Goal: Task Accomplishment & Management: Use online tool/utility

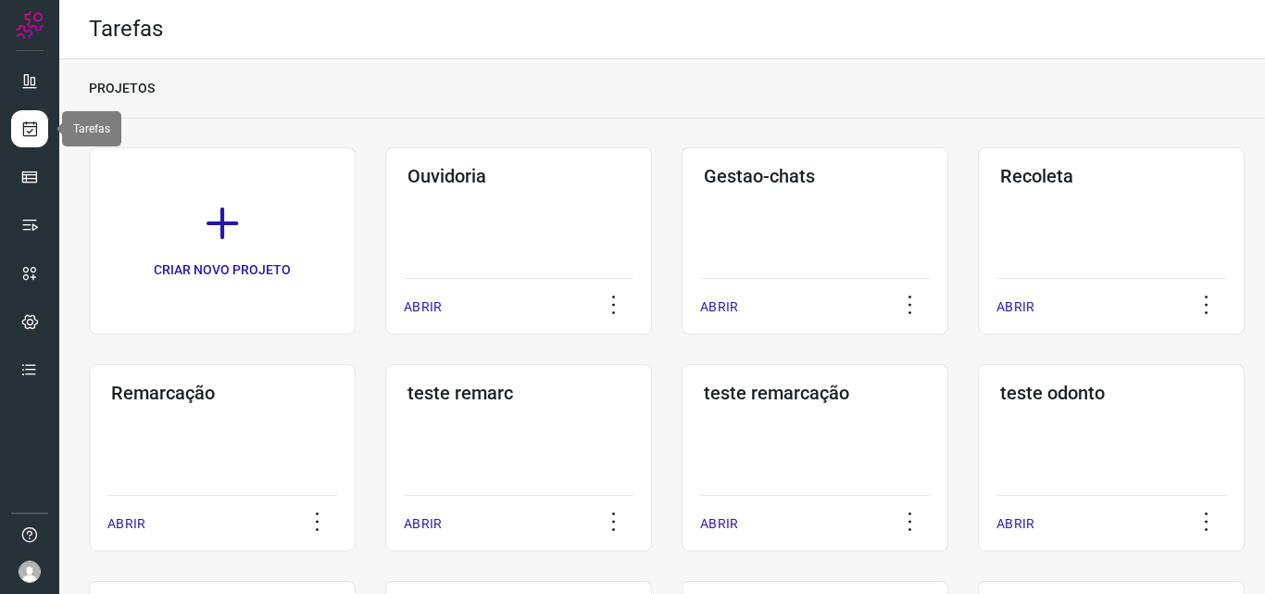
scroll to position [4, 0]
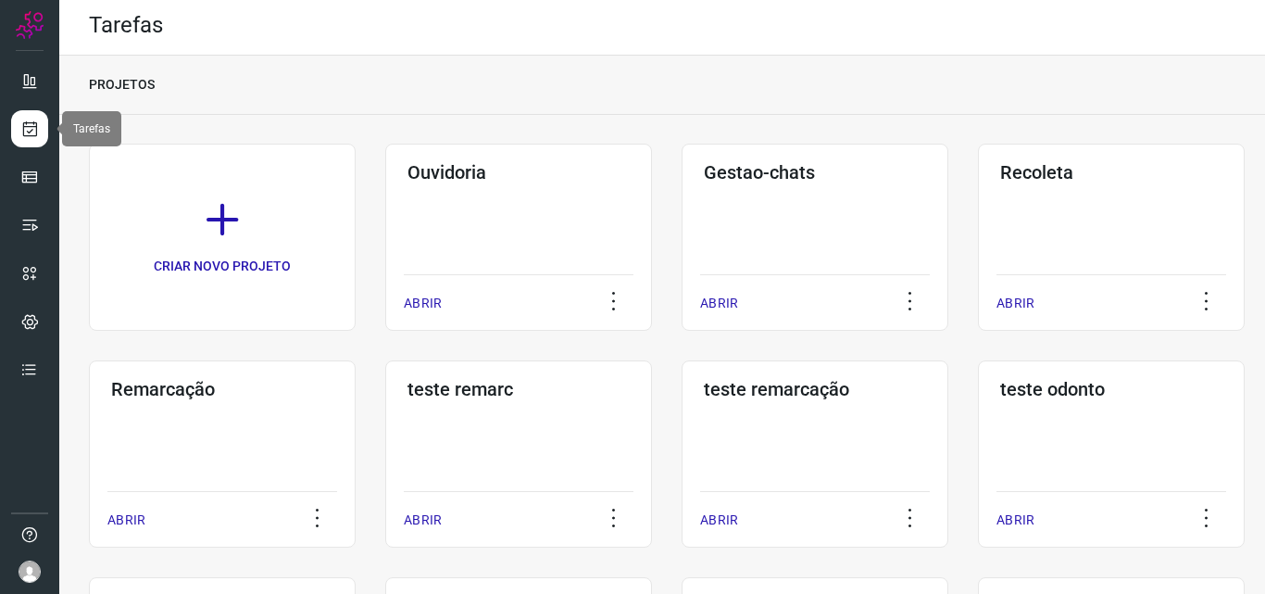
click at [27, 123] on icon at bounding box center [29, 128] width 19 height 19
click at [173, 390] on h3 "Remarcação" at bounding box center [222, 389] width 222 height 22
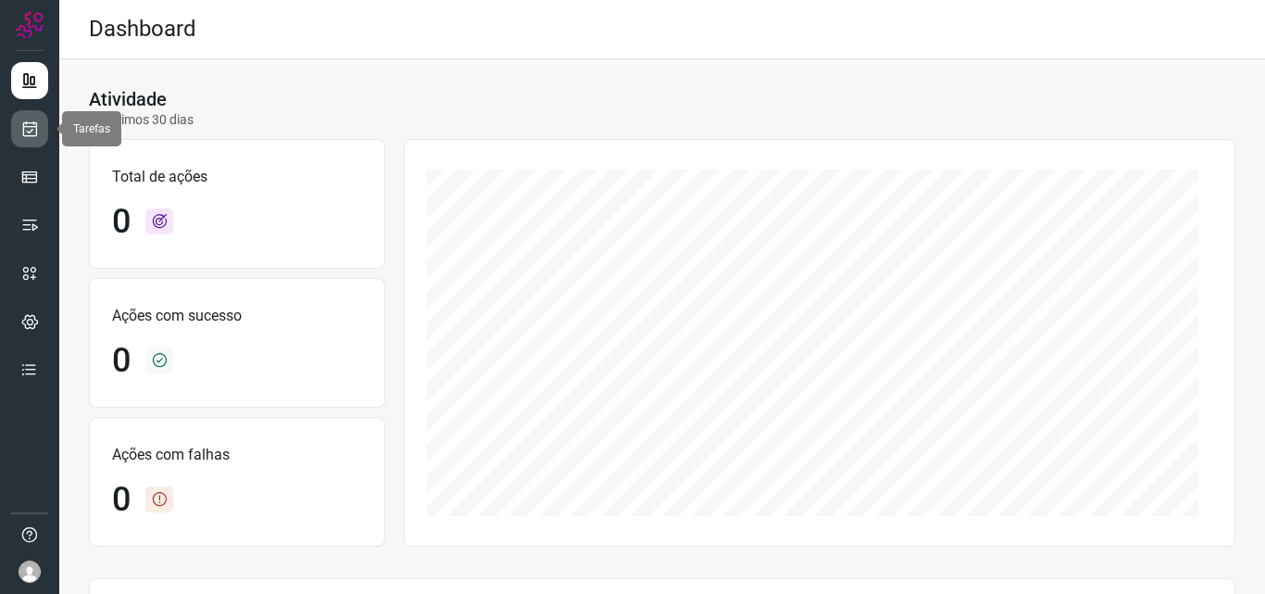
click at [29, 125] on icon at bounding box center [29, 128] width 19 height 19
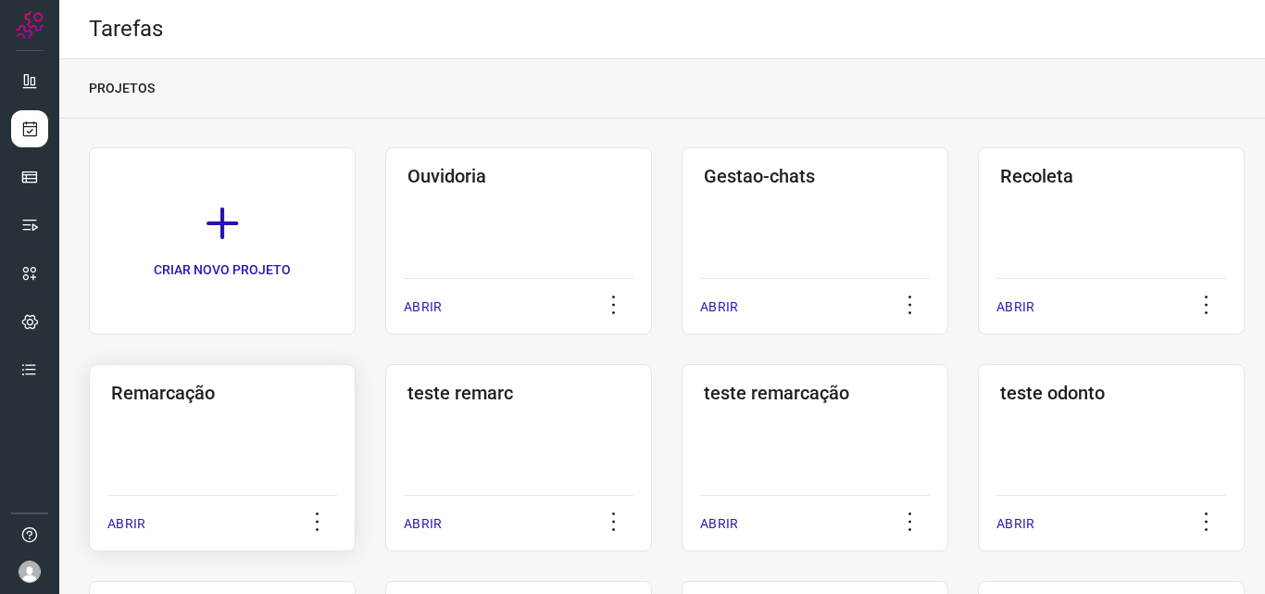
click at [138, 399] on h3 "Remarcação" at bounding box center [222, 393] width 222 height 22
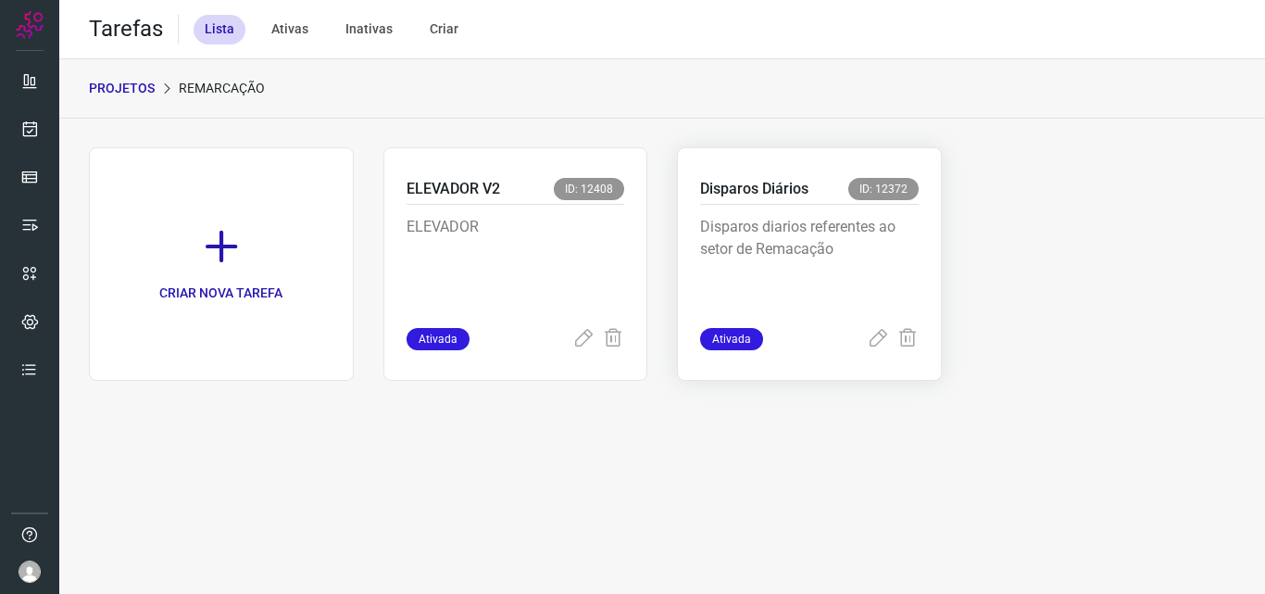
click at [725, 182] on p "Disparos Diários" at bounding box center [754, 189] width 108 height 22
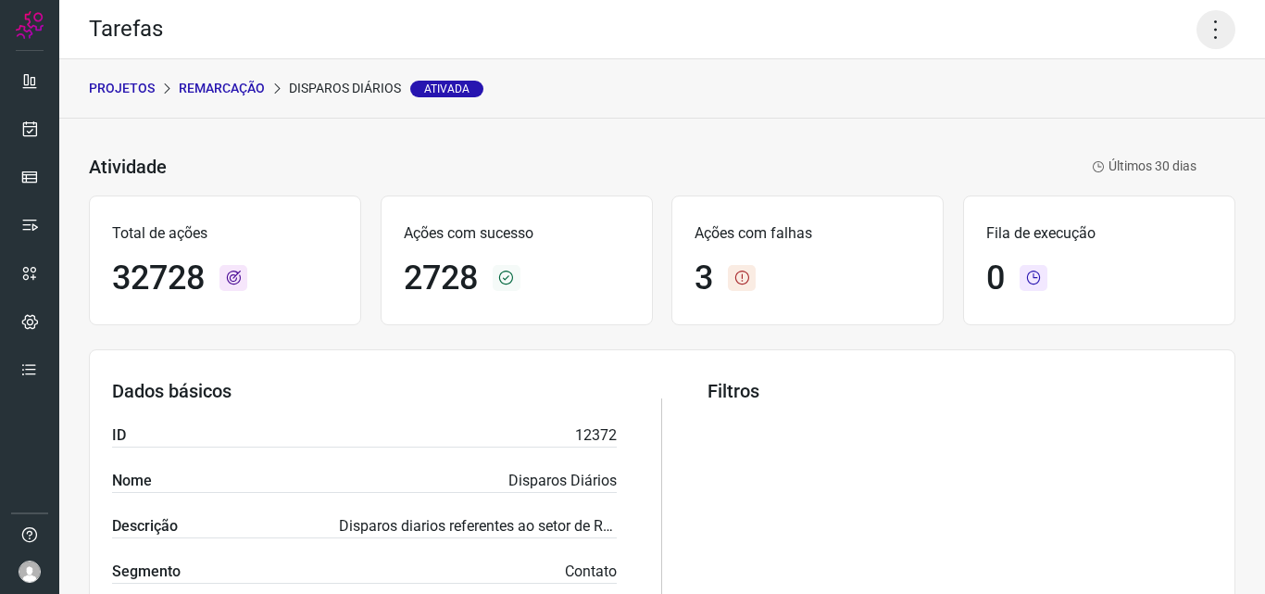
click at [1208, 36] on icon at bounding box center [1216, 29] width 39 height 39
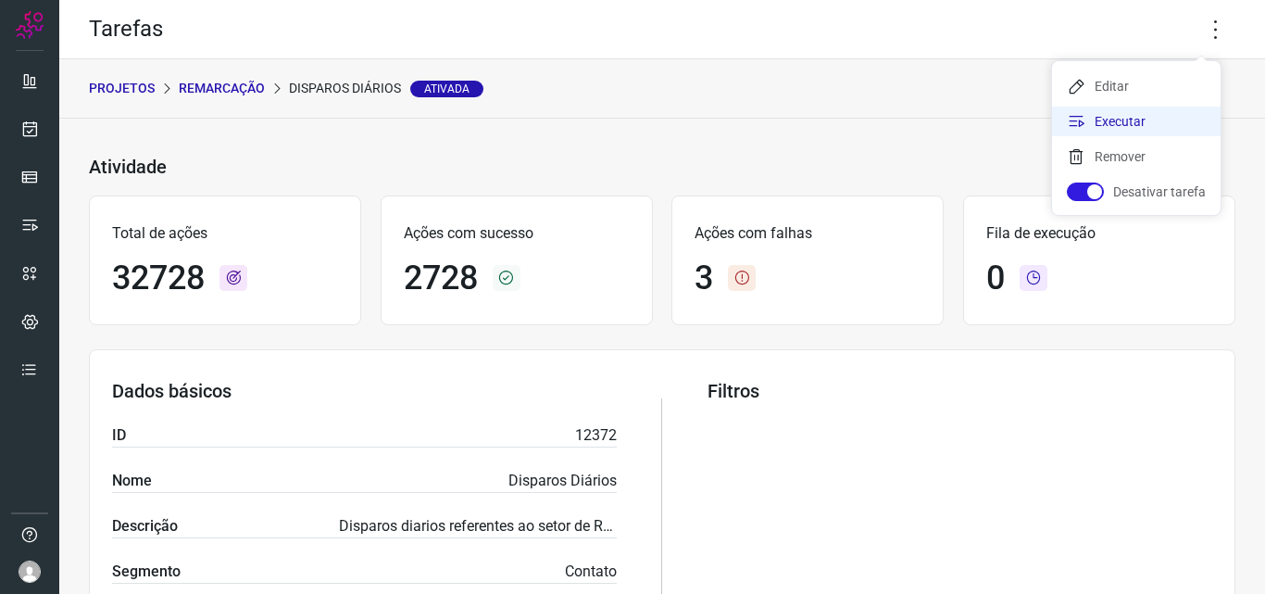
click at [1124, 126] on li "Executar" at bounding box center [1136, 122] width 169 height 30
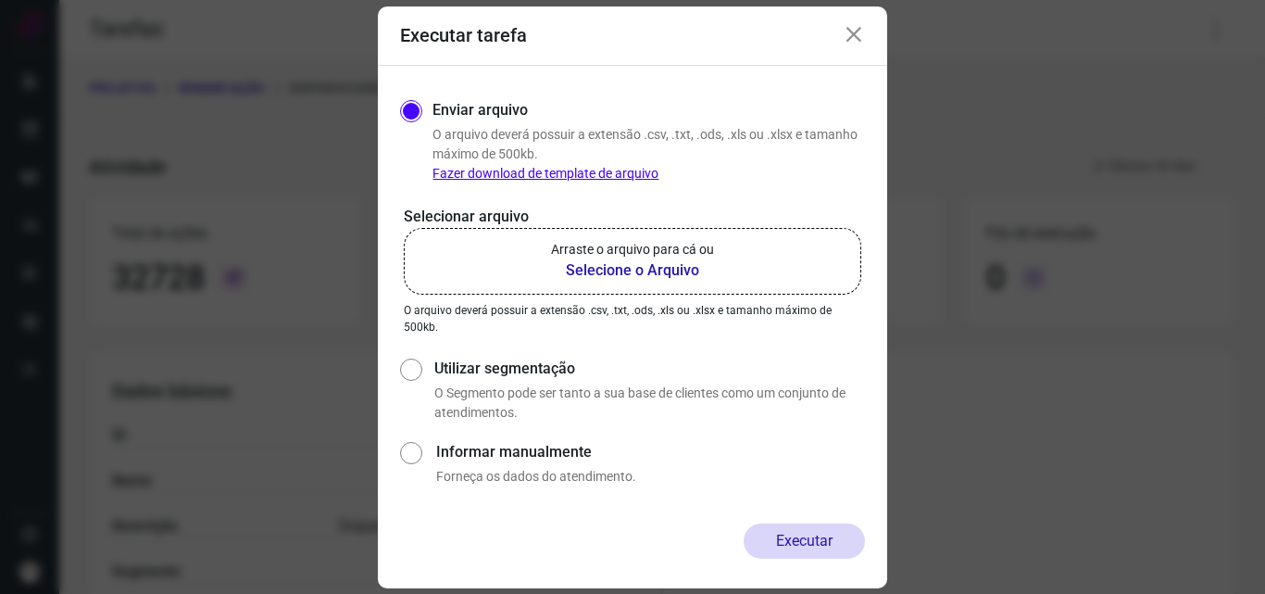
click at [628, 263] on b "Selecione o Arquivo" at bounding box center [632, 270] width 163 height 22
click at [0, 0] on input "Arraste o arquivo para cá ou Selecione o Arquivo" at bounding box center [0, 0] width 0 height 0
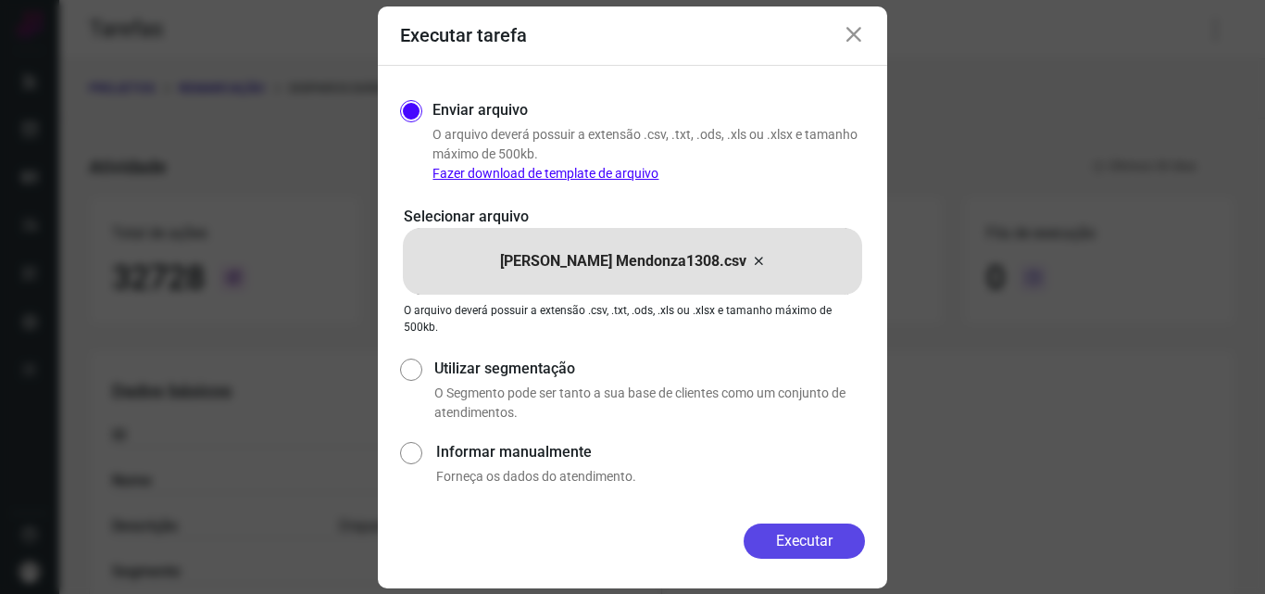
click at [819, 532] on button "Executar" at bounding box center [804, 540] width 121 height 35
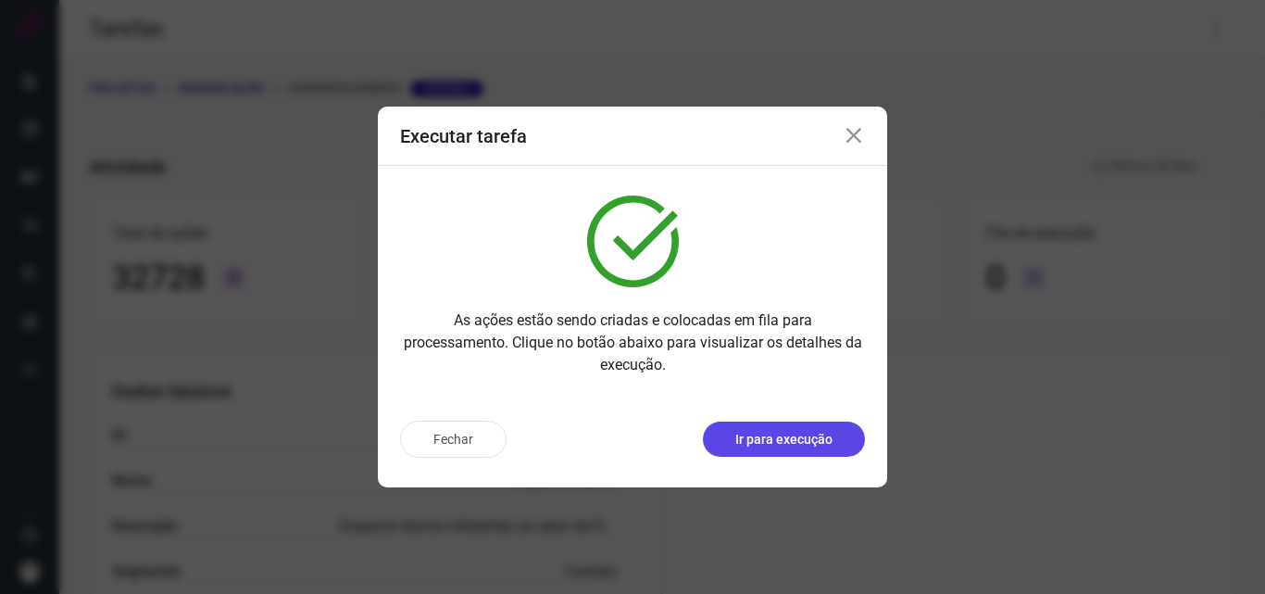
click at [792, 443] on p "Ir para execução" at bounding box center [783, 439] width 97 height 19
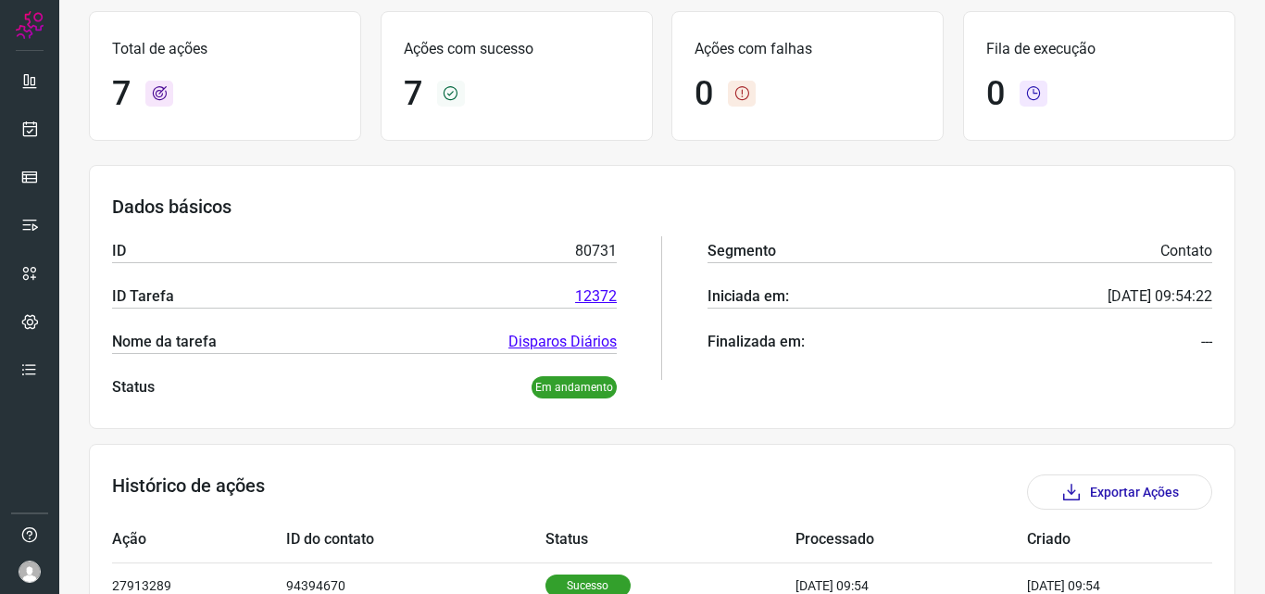
scroll to position [278, 0]
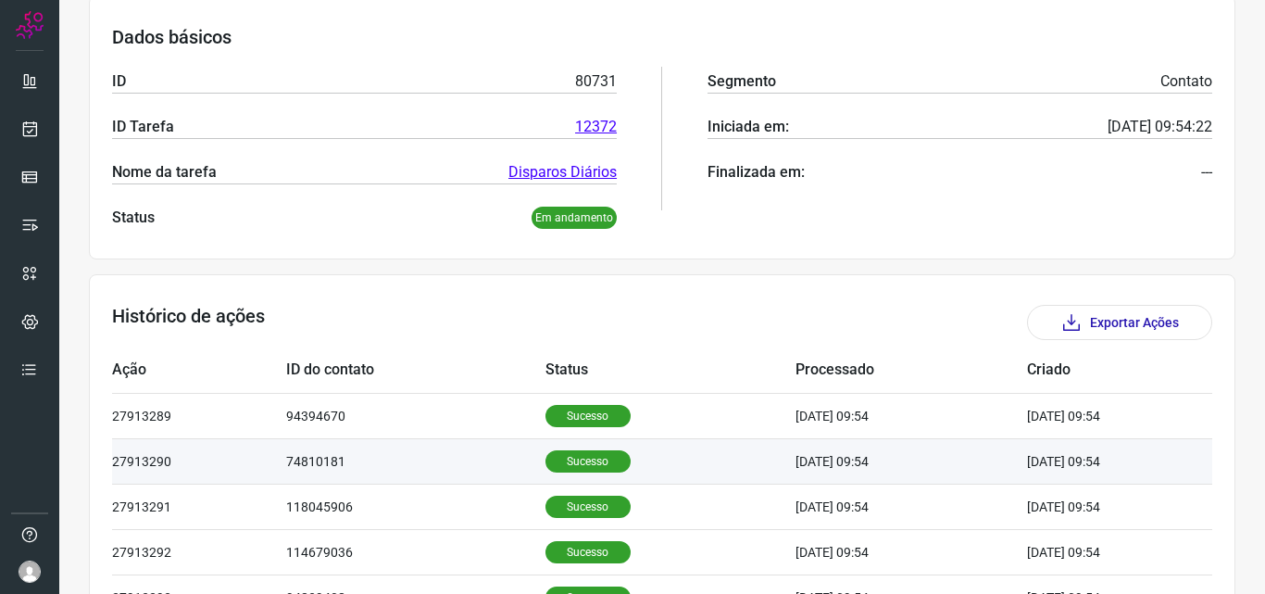
click at [581, 457] on p "Sucesso" at bounding box center [588, 461] width 85 height 22
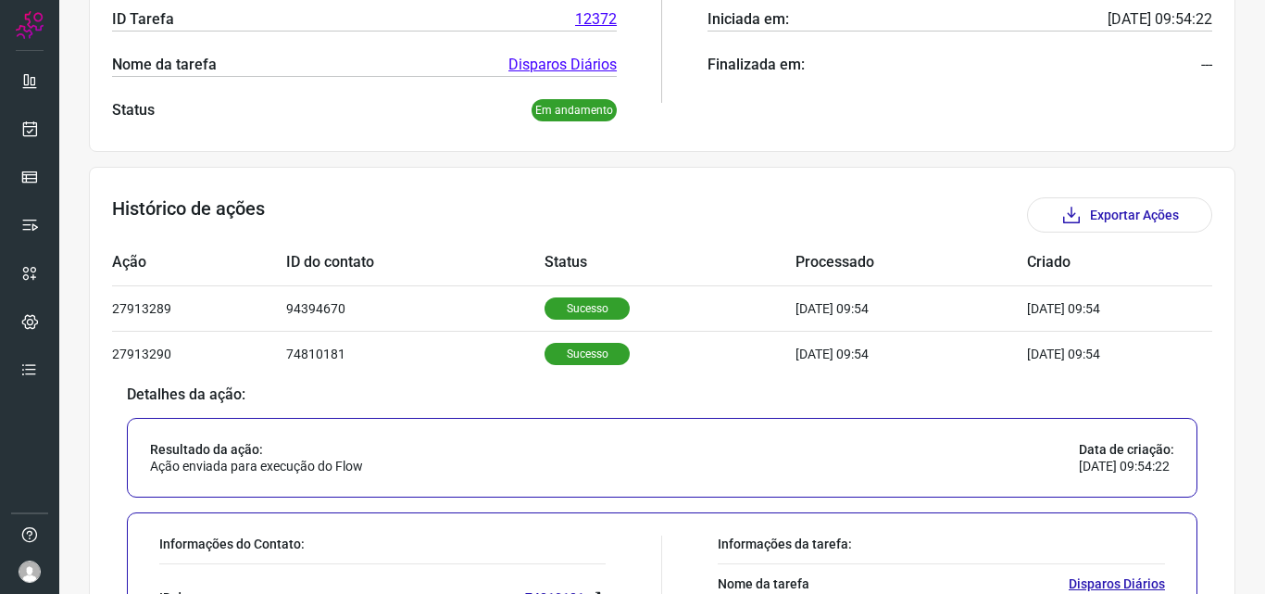
scroll to position [556, 0]
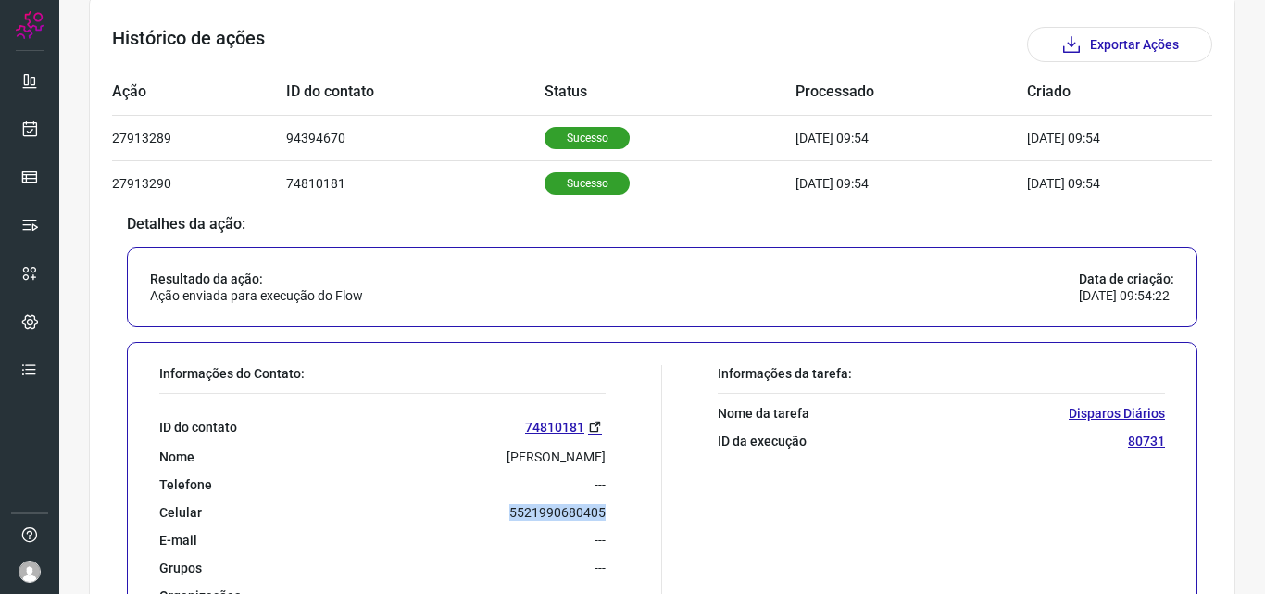
drag, startPoint x: 496, startPoint y: 509, endPoint x: 613, endPoint y: 516, distance: 117.9
click at [613, 516] on div "Informações do Contato: ID do contato 74810181 Nome [PERSON_NAME] Telefone --- …" at bounding box center [406, 490] width 512 height 250
copy p "5521990680405"
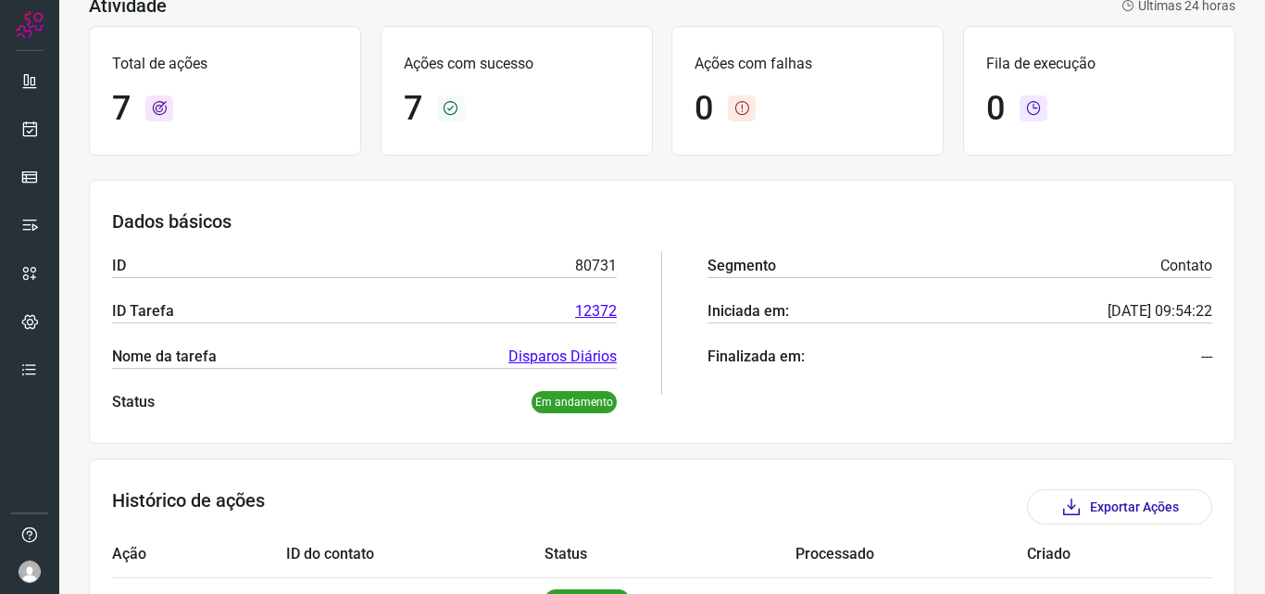
scroll to position [93, 0]
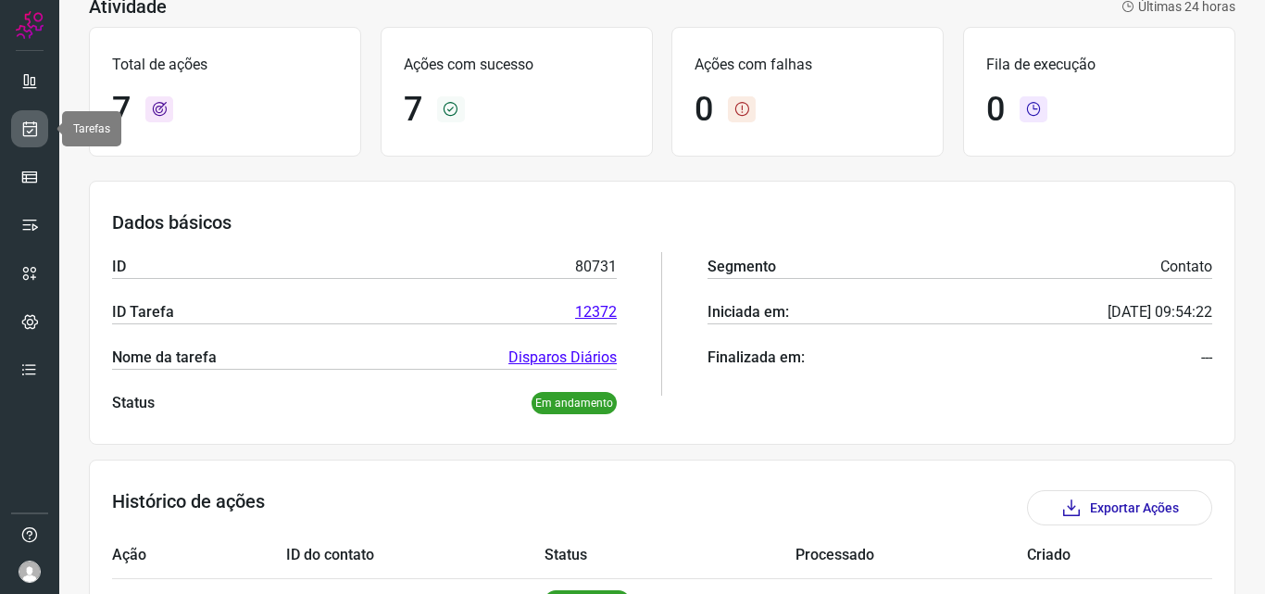
click at [32, 127] on icon at bounding box center [29, 128] width 19 height 19
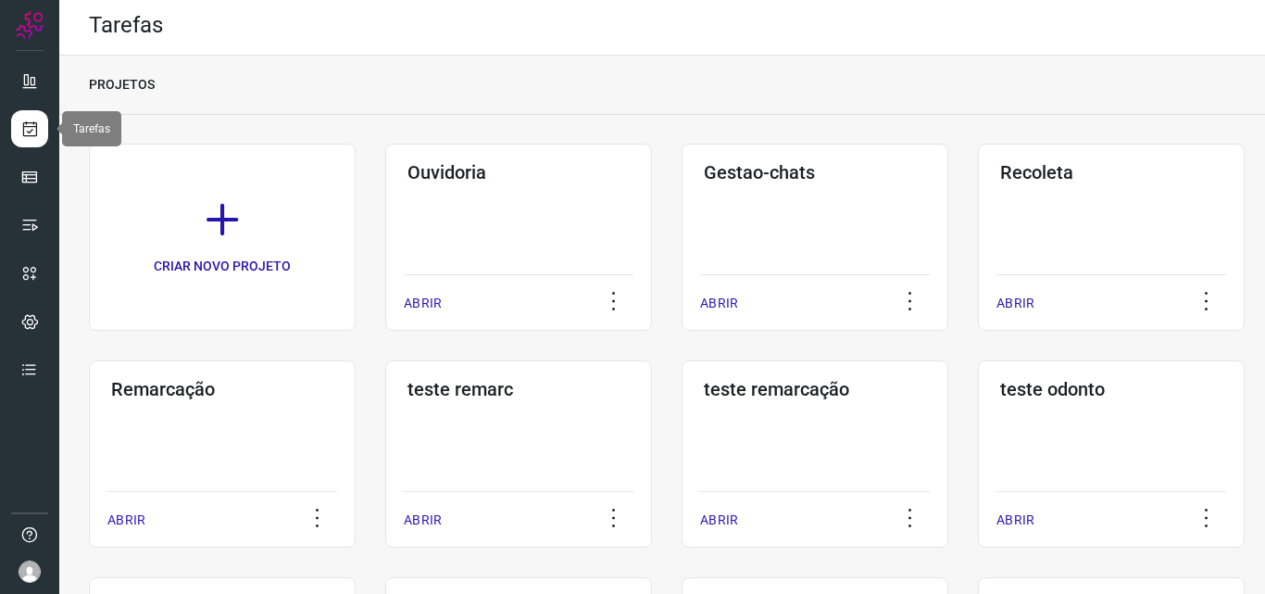
click at [27, 128] on icon at bounding box center [29, 128] width 19 height 19
click at [182, 385] on h3 "Remarcação" at bounding box center [222, 389] width 222 height 22
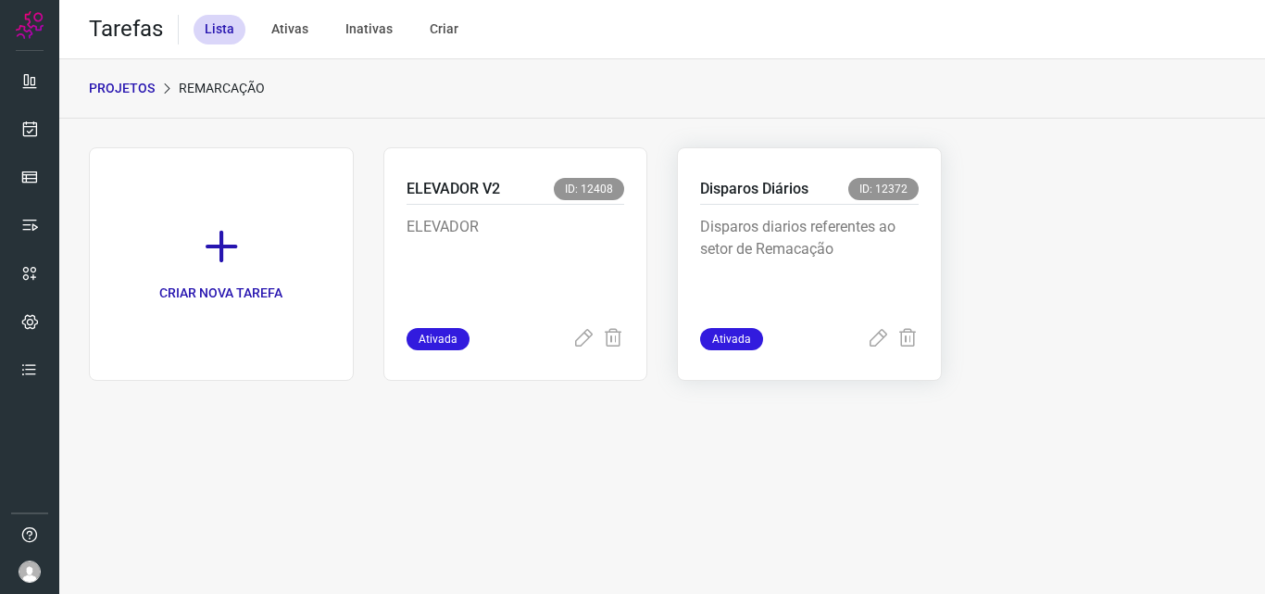
click at [736, 195] on p "Disparos Diários" at bounding box center [754, 189] width 108 height 22
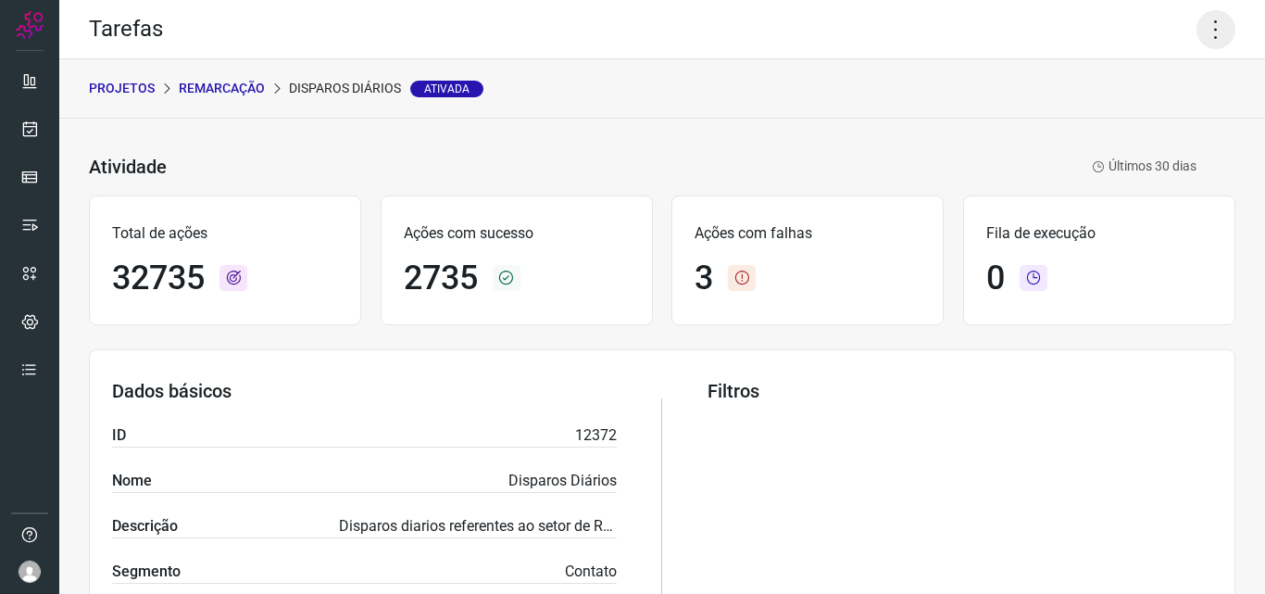
click at [1208, 34] on icon at bounding box center [1216, 29] width 39 height 39
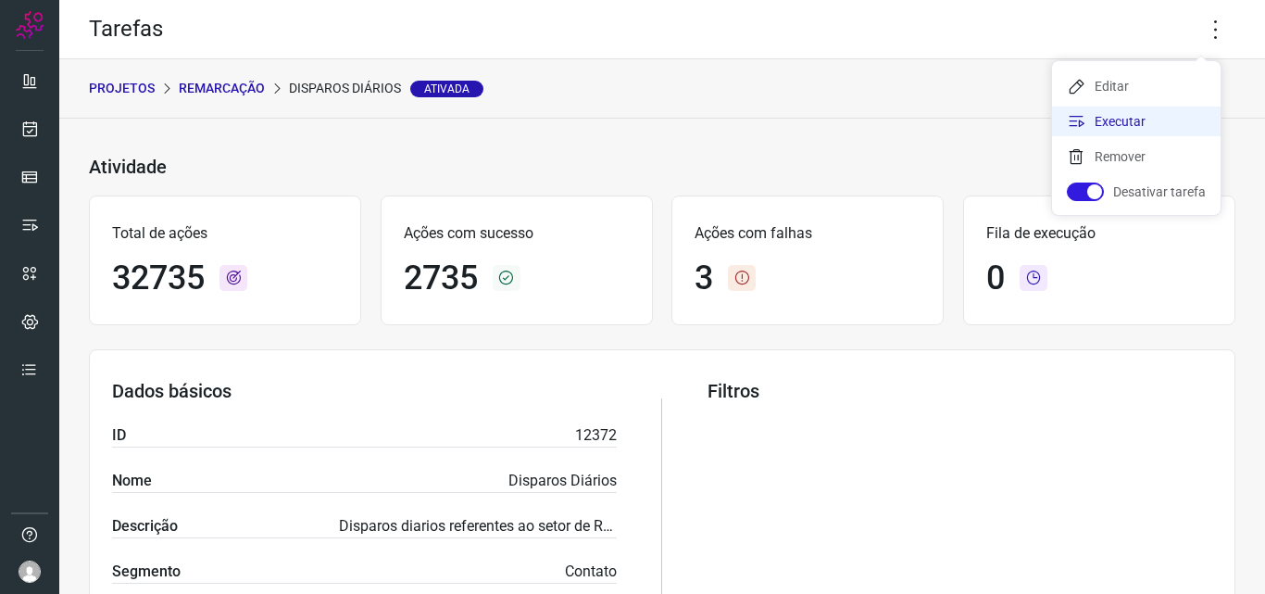
click at [1107, 123] on li "Executar" at bounding box center [1136, 122] width 169 height 30
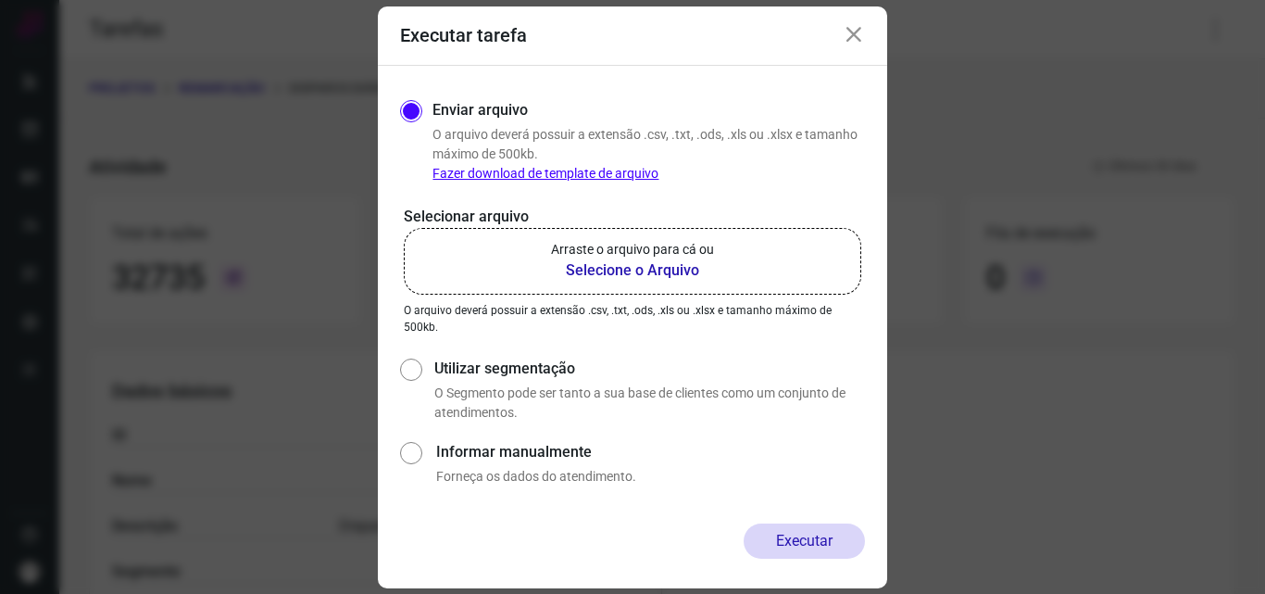
click at [607, 268] on b "Selecione o Arquivo" at bounding box center [632, 270] width 163 height 22
click at [0, 0] on input "Arraste o arquivo para cá ou Selecione o Arquivo" at bounding box center [0, 0] width 0 height 0
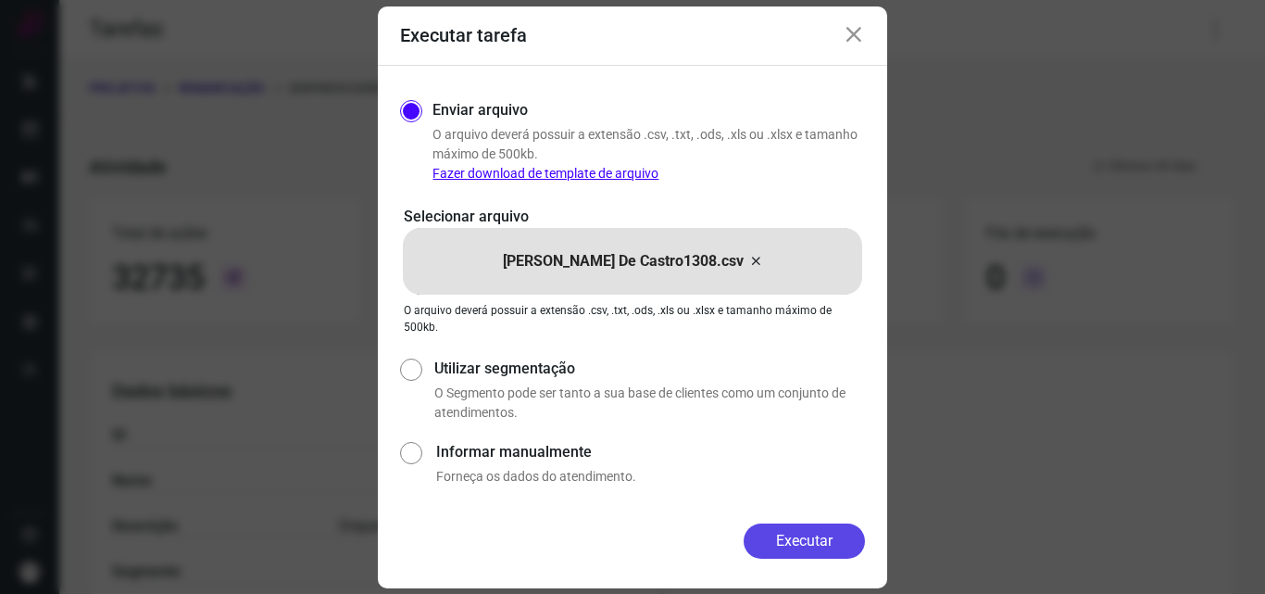
click at [796, 535] on button "Executar" at bounding box center [804, 540] width 121 height 35
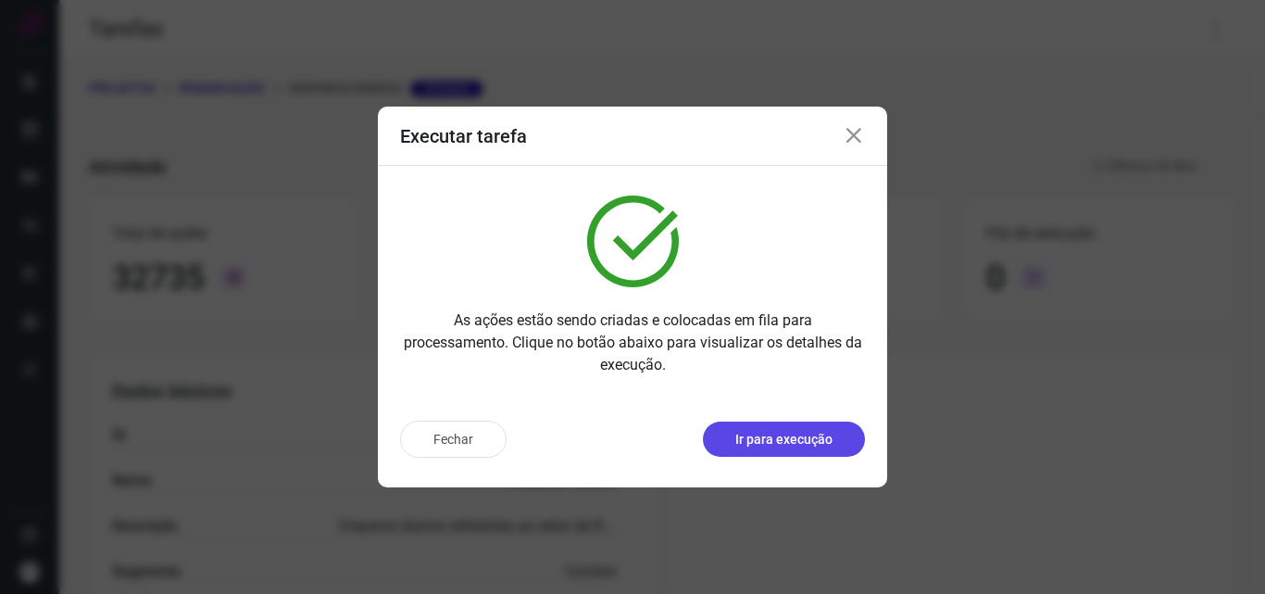
click at [822, 434] on p "Ir para execução" at bounding box center [783, 439] width 97 height 19
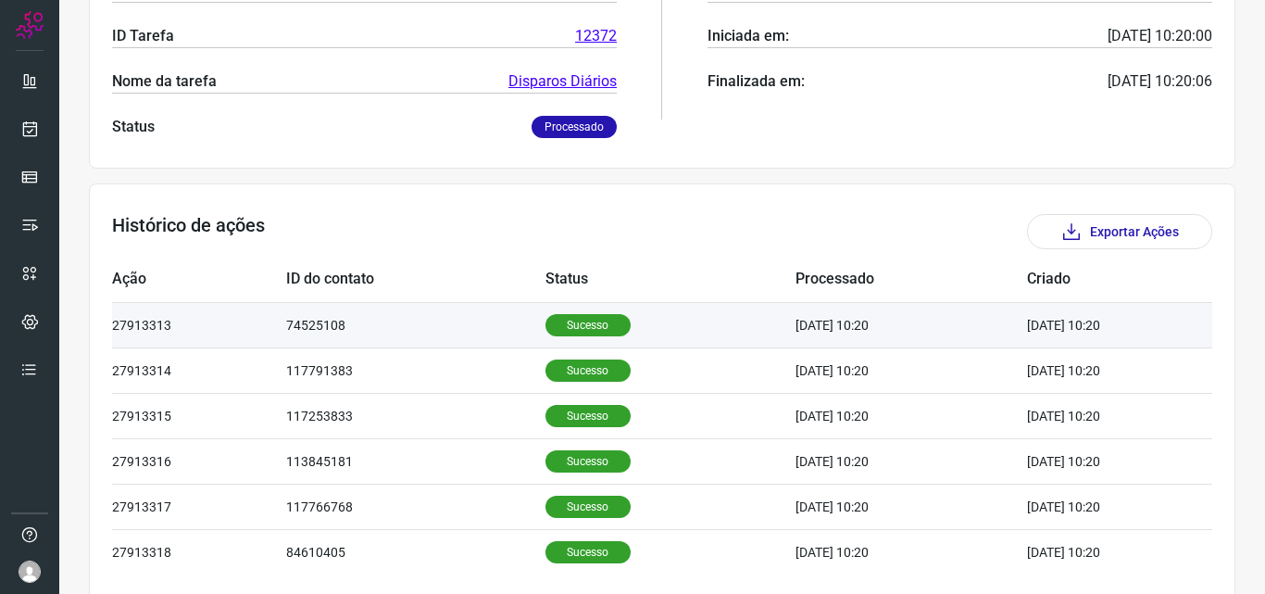
scroll to position [371, 0]
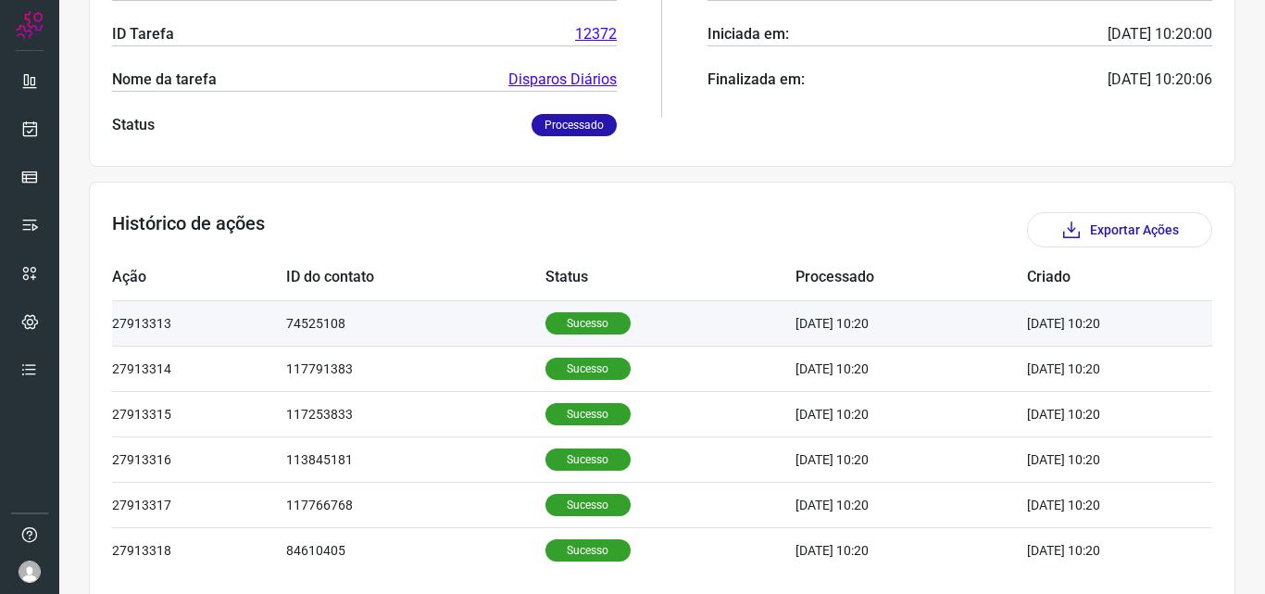
click at [572, 320] on p "Sucesso" at bounding box center [588, 323] width 85 height 22
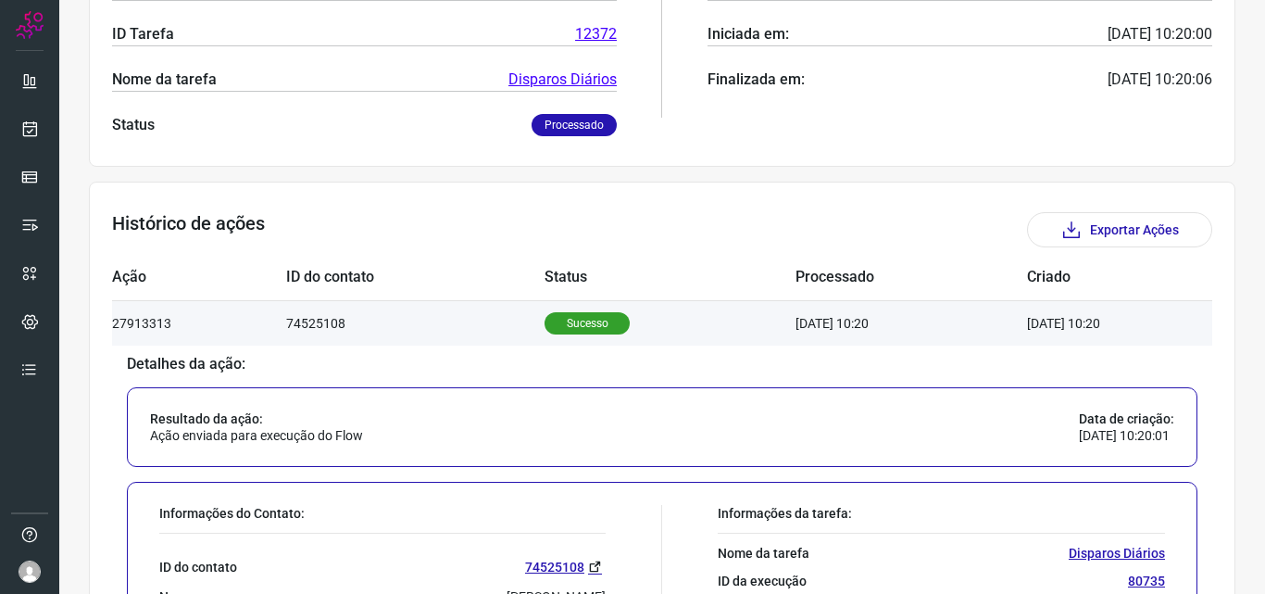
scroll to position [648, 0]
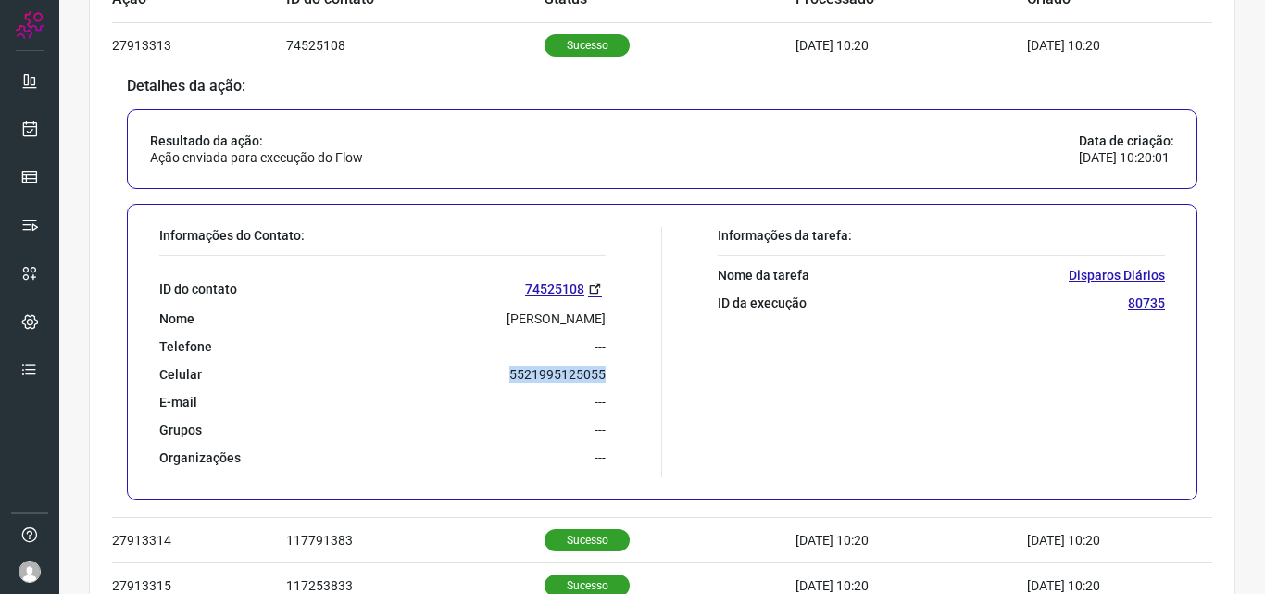
drag, startPoint x: 495, startPoint y: 370, endPoint x: 602, endPoint y: 372, distance: 107.5
click at [602, 372] on div "Informações do Contato: ID do contato 74525108 Nome Isabele Dos Santos Ribeiro …" at bounding box center [406, 352] width 512 height 250
copy p "5521995125055"
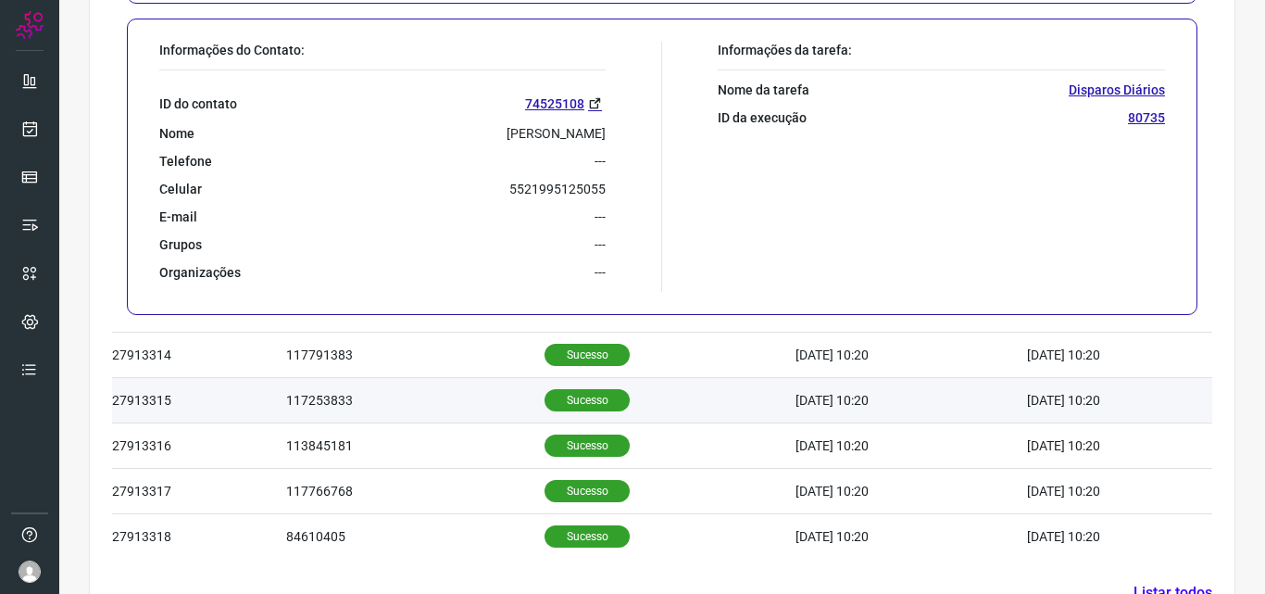
click at [568, 399] on p "Sucesso" at bounding box center [587, 400] width 85 height 22
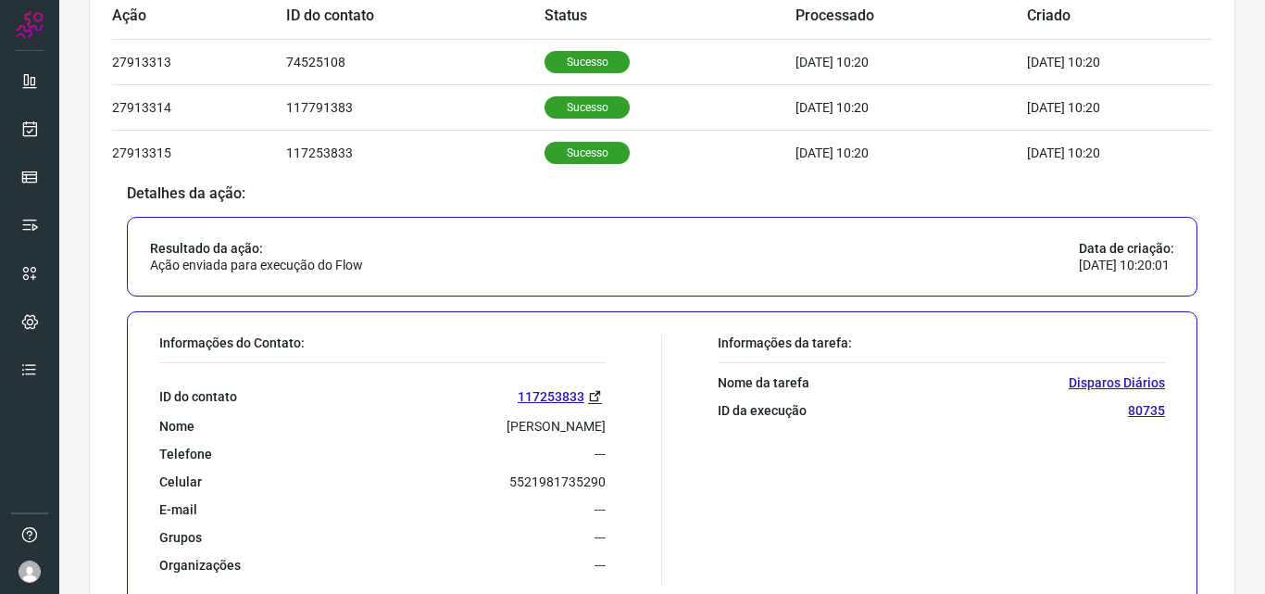
scroll to position [661, 0]
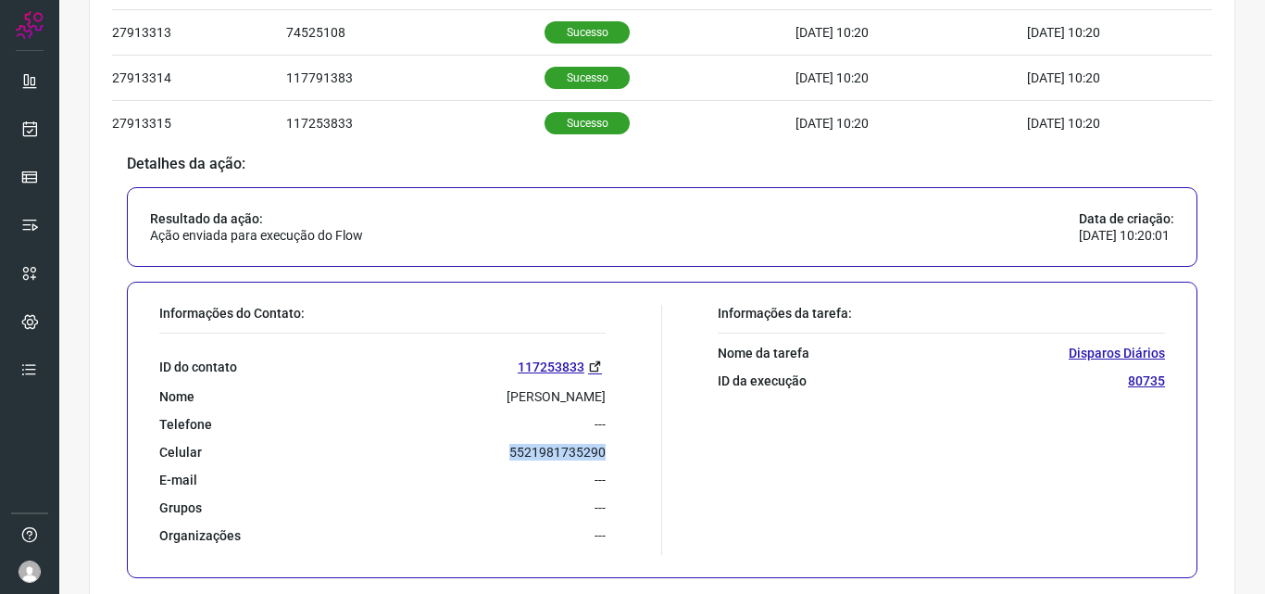
drag, startPoint x: 496, startPoint y: 451, endPoint x: 596, endPoint y: 452, distance: 99.1
click at [596, 452] on div "Celular 5521981735290" at bounding box center [382, 452] width 446 height 17
copy p "5521981735290"
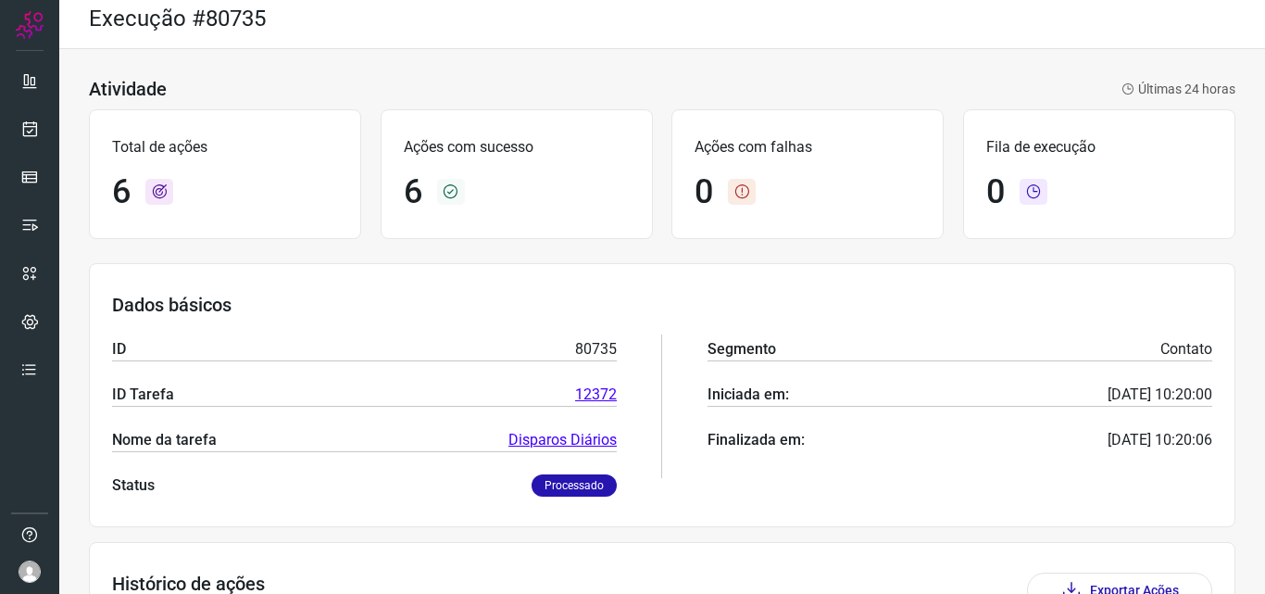
scroll to position [0, 0]
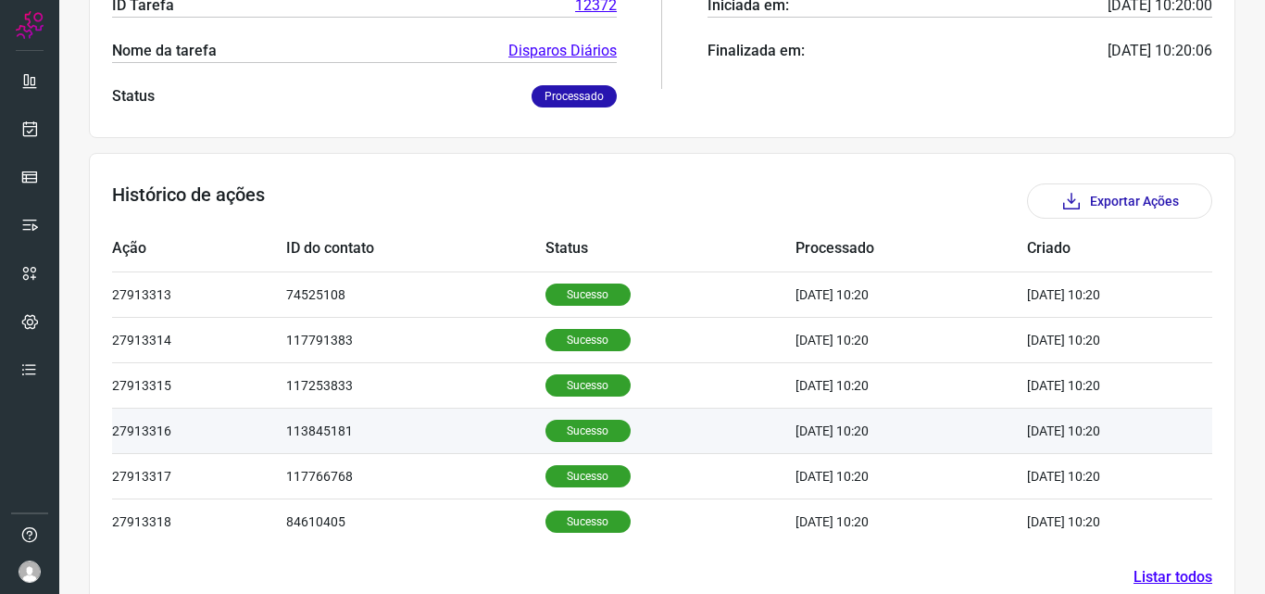
scroll to position [443, 0]
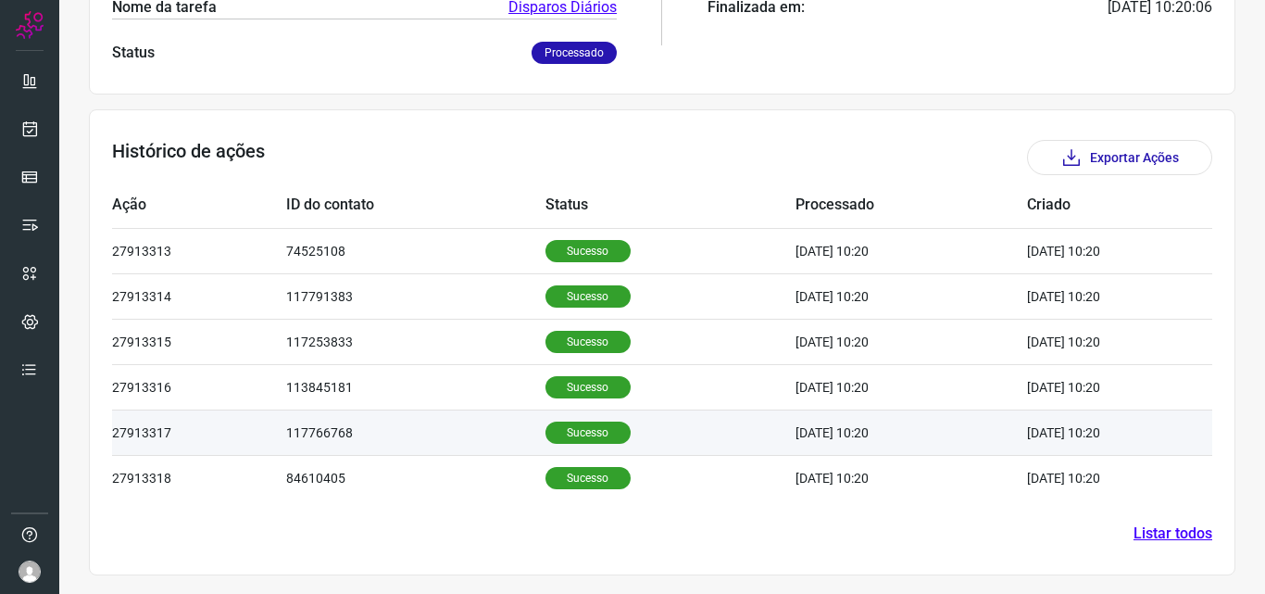
click at [565, 426] on p "Sucesso" at bounding box center [588, 432] width 85 height 22
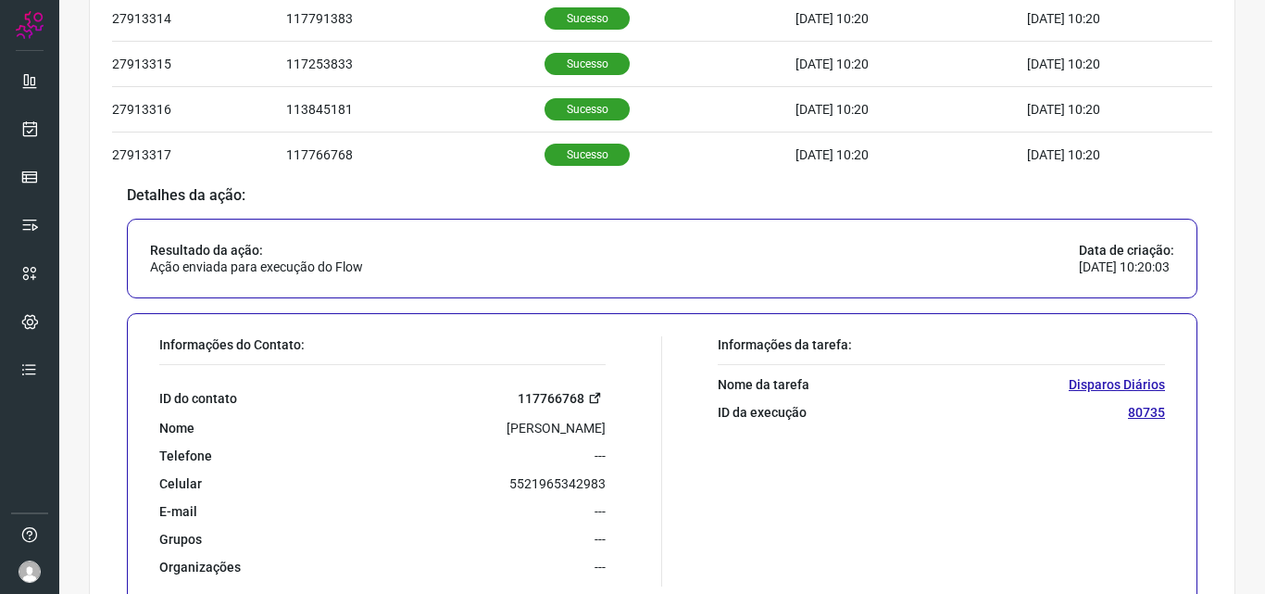
scroll to position [813, 0]
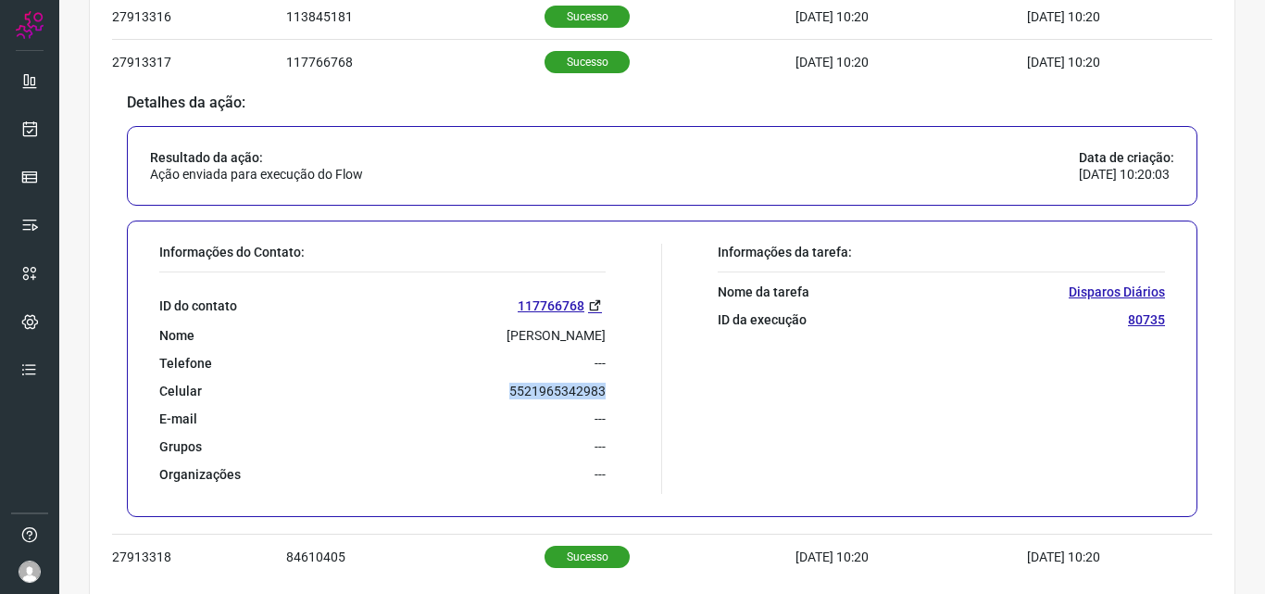
drag, startPoint x: 494, startPoint y: 391, endPoint x: 615, endPoint y: 396, distance: 121.5
click at [615, 396] on div "Informações do Contato: ID do contato 117766768 Nome [PERSON_NAME] Telefone ---…" at bounding box center [406, 369] width 512 height 250
copy p "5521965342983"
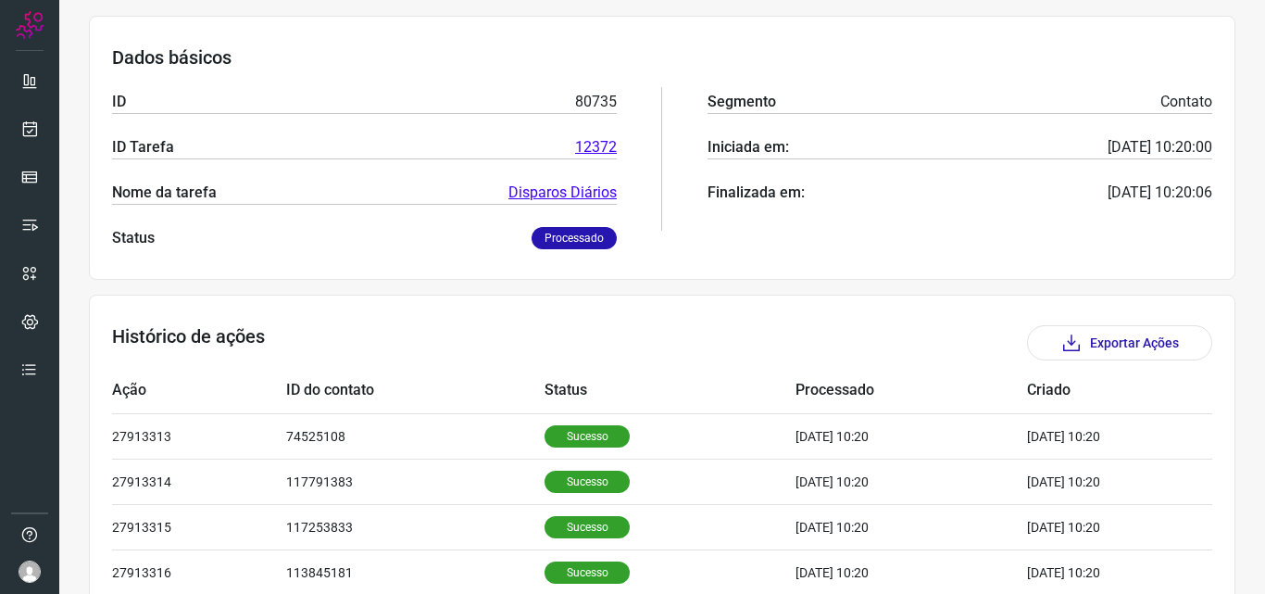
scroll to position [0, 0]
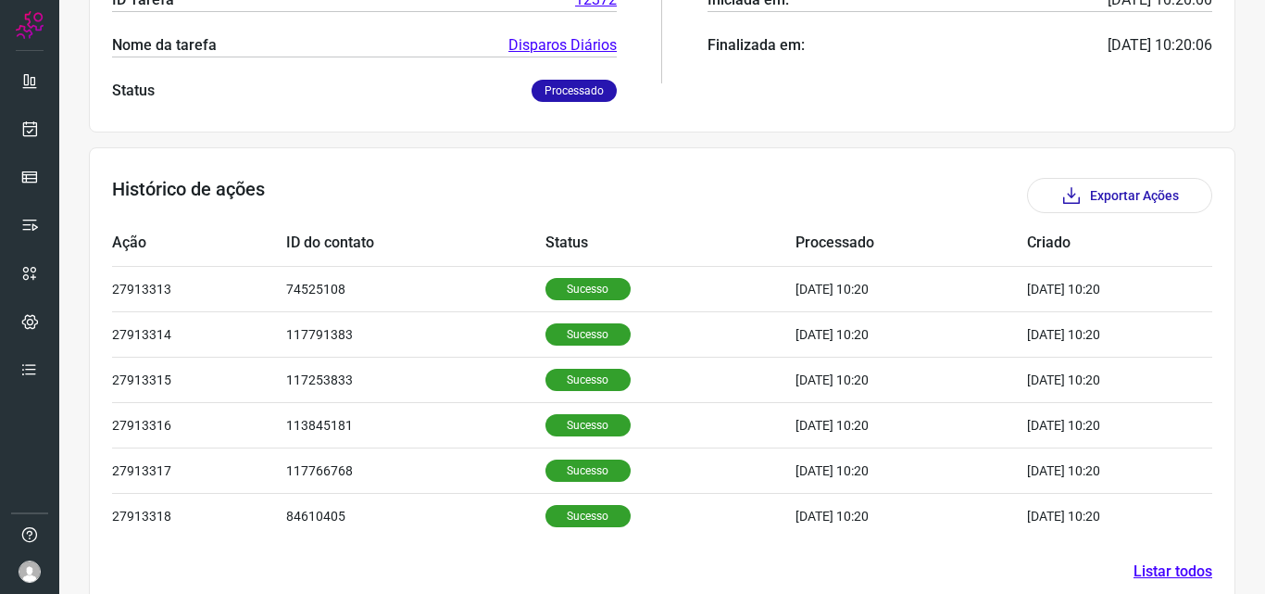
scroll to position [443, 0]
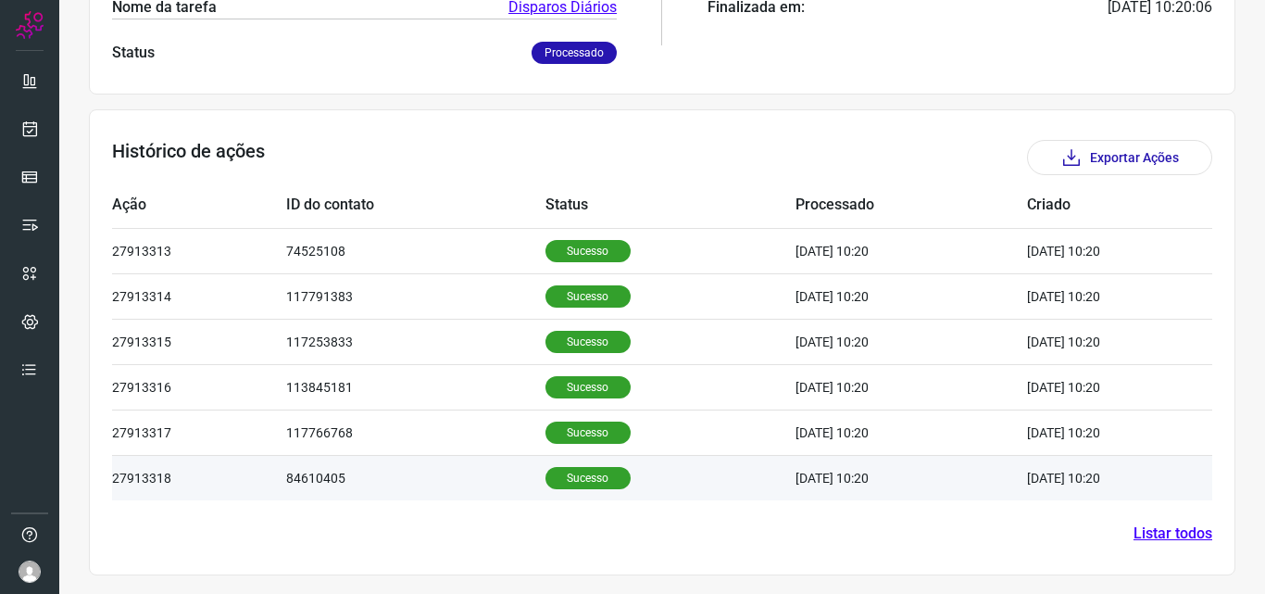
click at [575, 475] on p "Sucesso" at bounding box center [588, 478] width 85 height 22
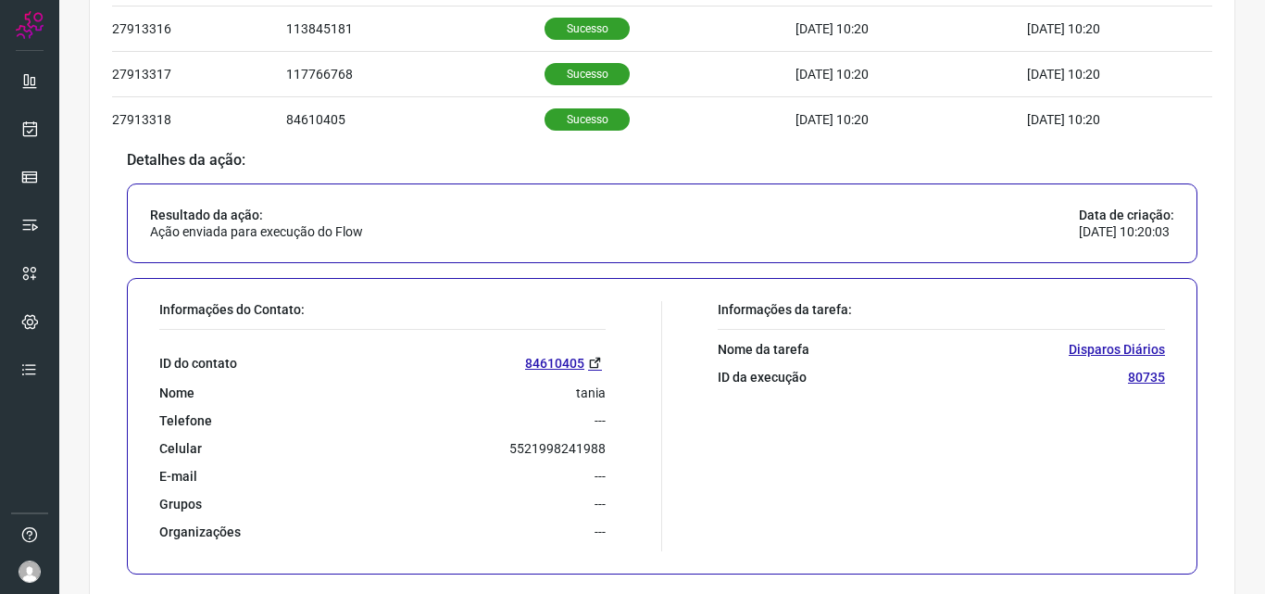
scroll to position [892, 0]
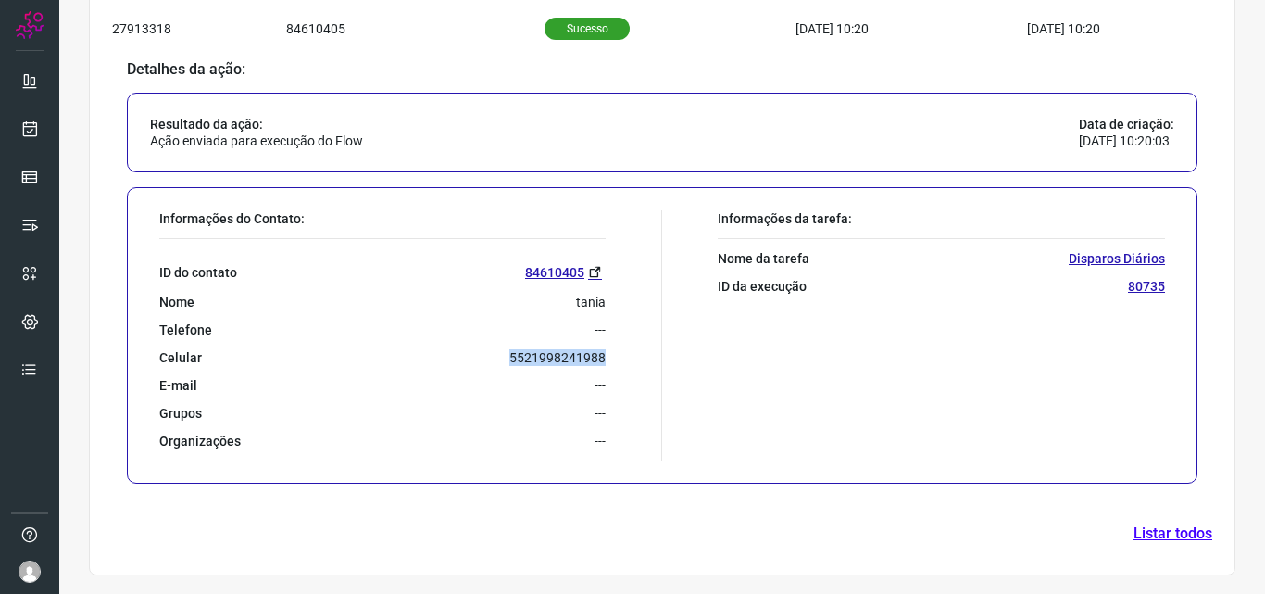
drag, startPoint x: 498, startPoint y: 357, endPoint x: 609, endPoint y: 345, distance: 111.8
click at [609, 345] on div "Informações do Contato: ID do contato [PHONE_NUMBER] Nome tania Telefone --- Ce…" at bounding box center [406, 335] width 512 height 250
copy p "5521998241988"
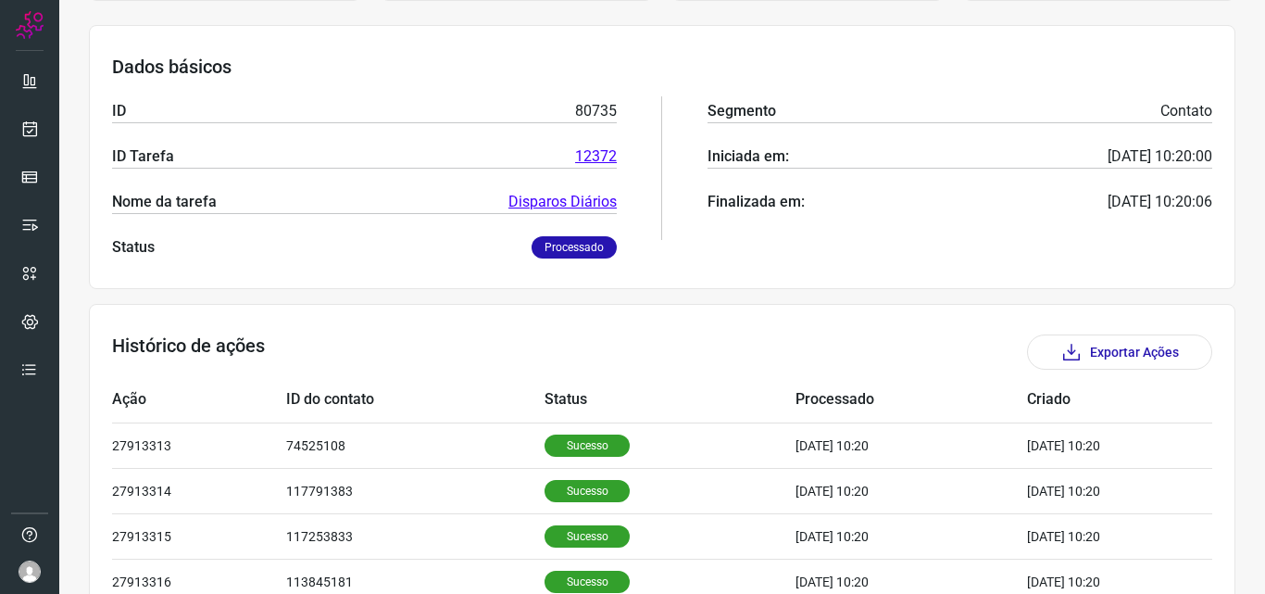
scroll to position [0, 0]
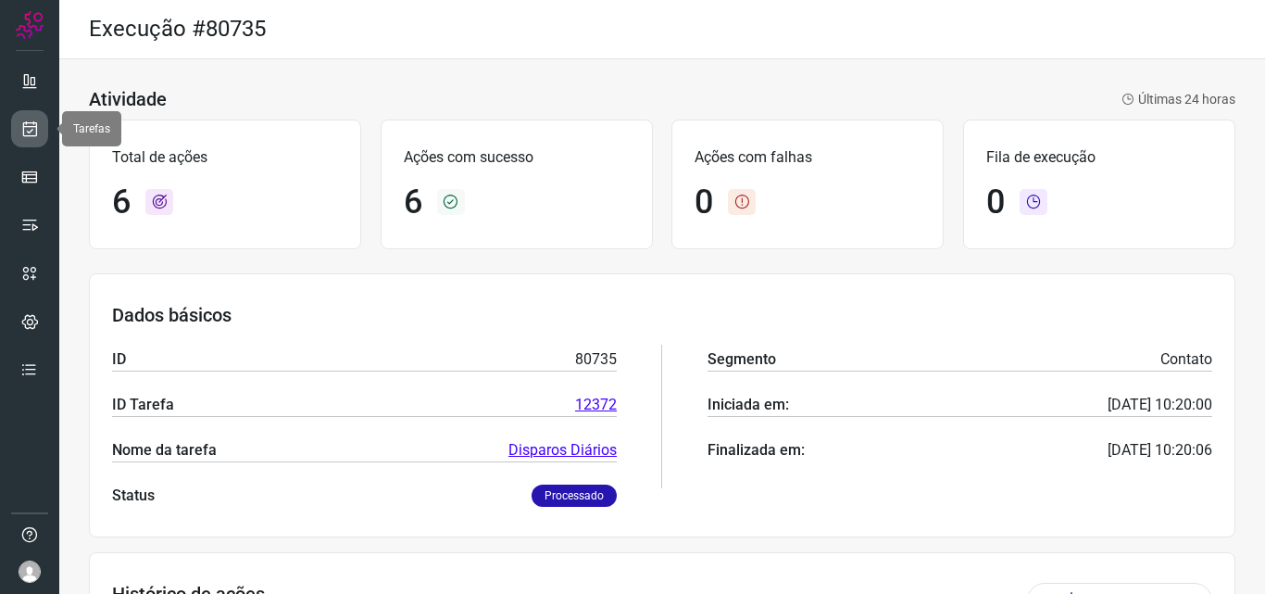
click at [33, 130] on icon at bounding box center [29, 128] width 19 height 19
